Goal: Navigation & Orientation: Find specific page/section

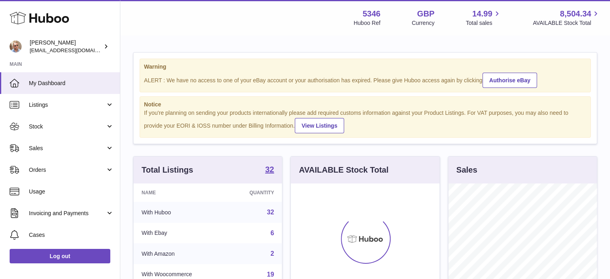
scroll to position [125, 149]
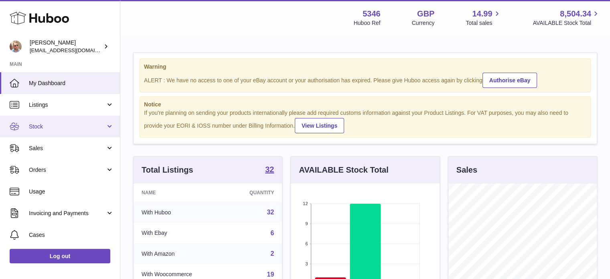
click at [45, 127] on span "Stock" at bounding box center [67, 127] width 77 height 8
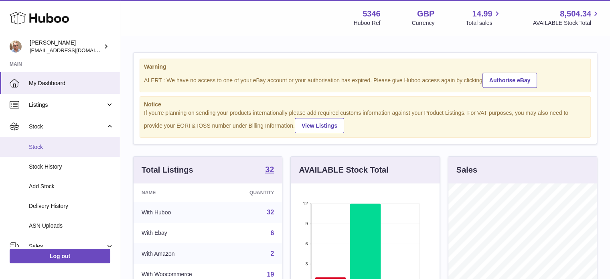
click at [45, 149] on span "Stock" at bounding box center [71, 147] width 85 height 8
click at [45, 146] on span "Stock" at bounding box center [71, 147] width 85 height 8
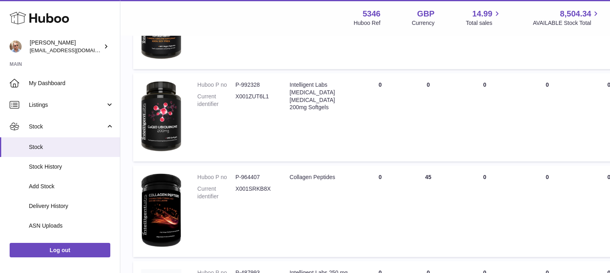
scroll to position [401, 0]
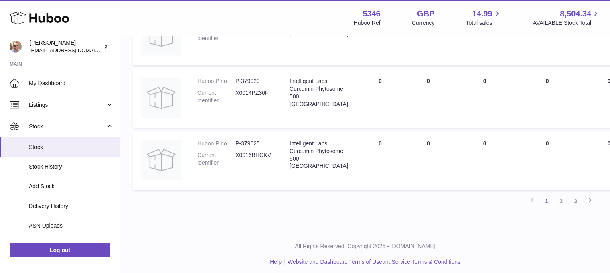
click at [562, 203] on link "2" at bounding box center [561, 201] width 14 height 14
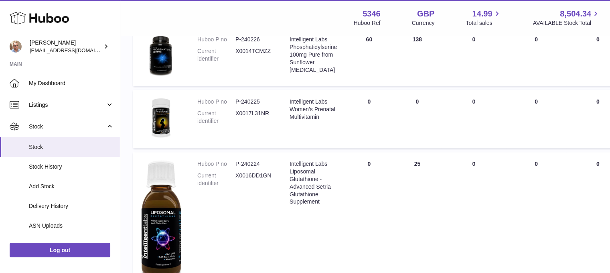
scroll to position [597, 0]
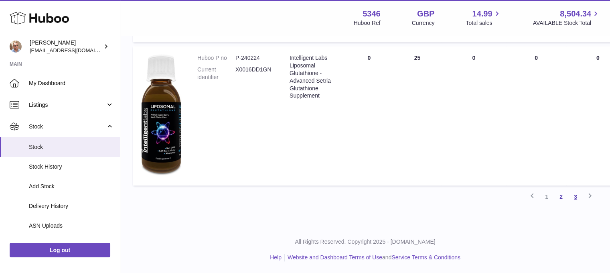
click at [575, 196] on link "3" at bounding box center [575, 196] width 14 height 14
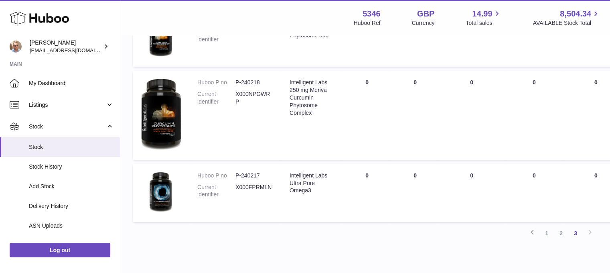
scroll to position [516, 0]
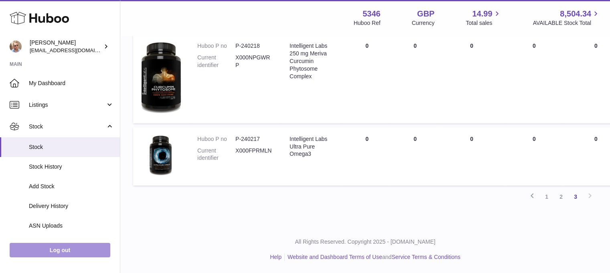
click at [79, 257] on link "Log out" at bounding box center [60, 250] width 101 height 14
